Goal: Task Accomplishment & Management: Manage account settings

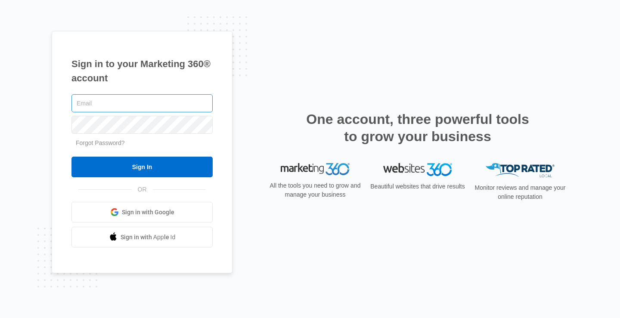
click at [143, 108] on input "text" at bounding box center [141, 103] width 141 height 18
type input "[EMAIL_ADDRESS][DOMAIN_NAME]"
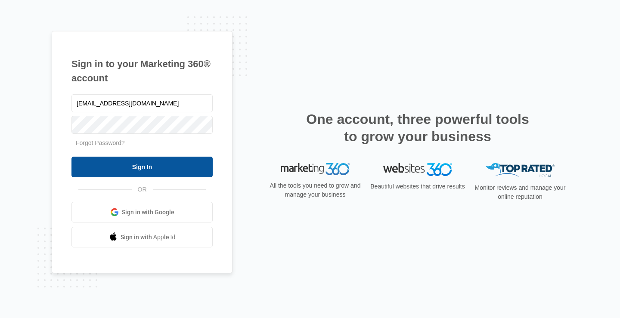
click at [149, 171] on input "Sign In" at bounding box center [141, 167] width 141 height 21
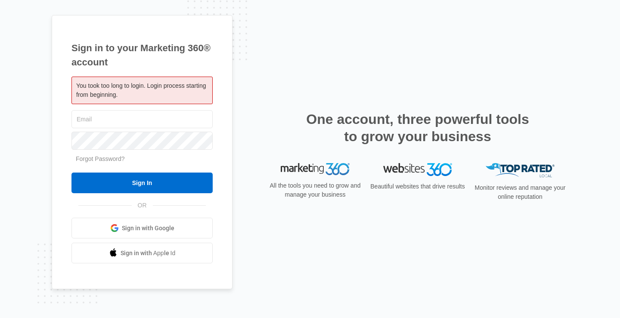
type input "[EMAIL_ADDRESS][DOMAIN_NAME]"
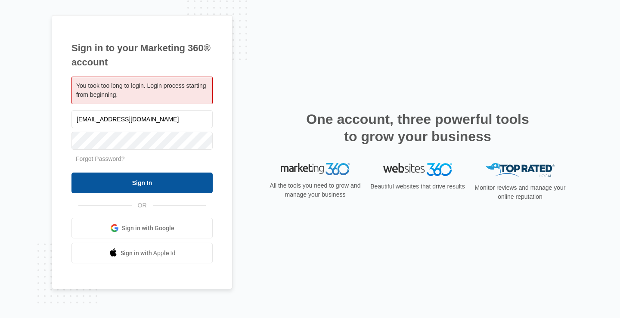
click at [155, 184] on input "Sign In" at bounding box center [141, 183] width 141 height 21
